Goal: Information Seeking & Learning: Find specific fact

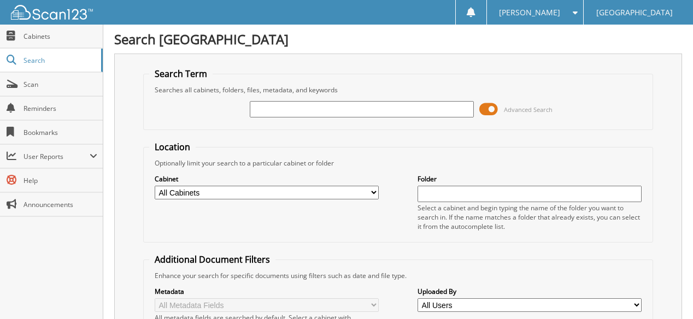
click at [376, 186] on select "All Cabinets ACCOUNTS PAYABLE Needs Filing" at bounding box center [267, 193] width 224 height 14
select select "16858"
click at [155, 186] on select "All Cabinets ACCOUNTS PAYABLE Needs Filing" at bounding box center [267, 193] width 224 height 14
click at [273, 108] on input "text" at bounding box center [362, 109] width 224 height 16
click at [431, 194] on input "text" at bounding box center [530, 194] width 224 height 16
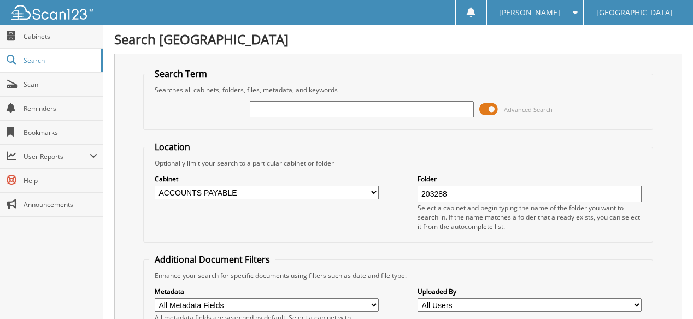
click at [317, 113] on input "text" at bounding box center [362, 109] width 224 height 16
click at [457, 190] on input "203288" at bounding box center [530, 194] width 224 height 16
type input "2"
click at [266, 108] on input "text" at bounding box center [362, 109] width 224 height 16
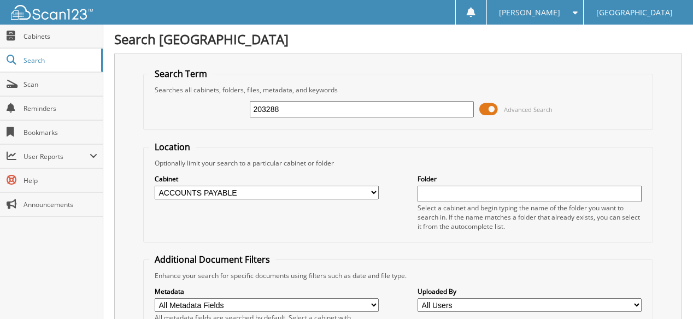
type input "203288"
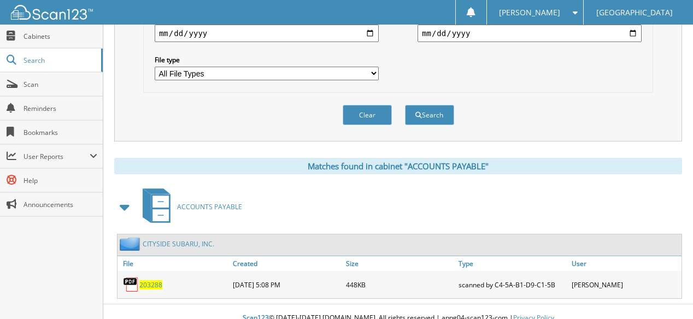
scroll to position [338, 0]
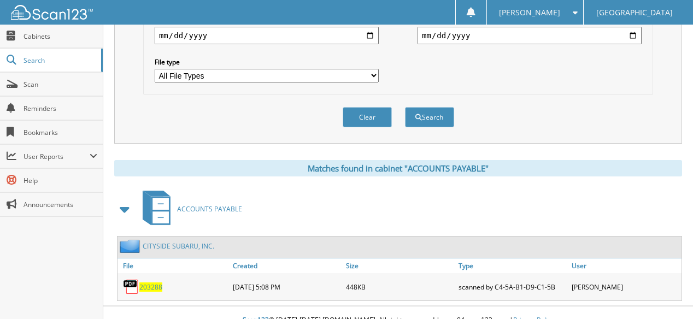
click at [143, 283] on span "203288" at bounding box center [150, 287] width 23 height 9
click at [145, 283] on span "203288" at bounding box center [150, 287] width 23 height 9
click at [156, 283] on span "203288" at bounding box center [150, 287] width 23 height 9
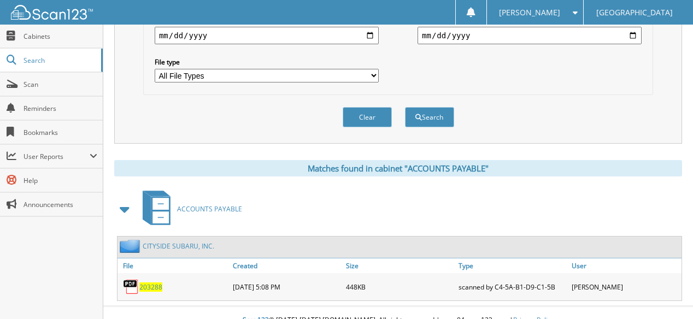
click at [156, 283] on span "203288" at bounding box center [150, 287] width 23 height 9
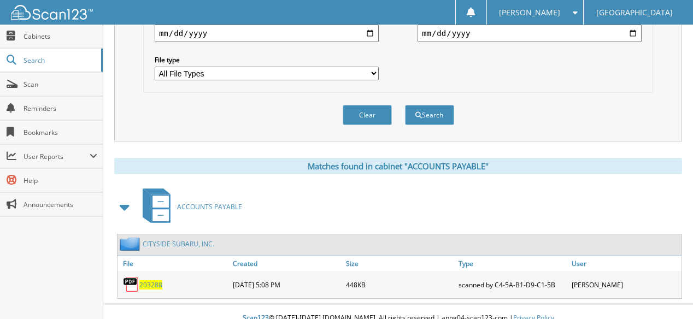
click at [155, 281] on span "203288" at bounding box center [150, 285] width 23 height 9
